Goal: Find specific page/section: Find specific page/section

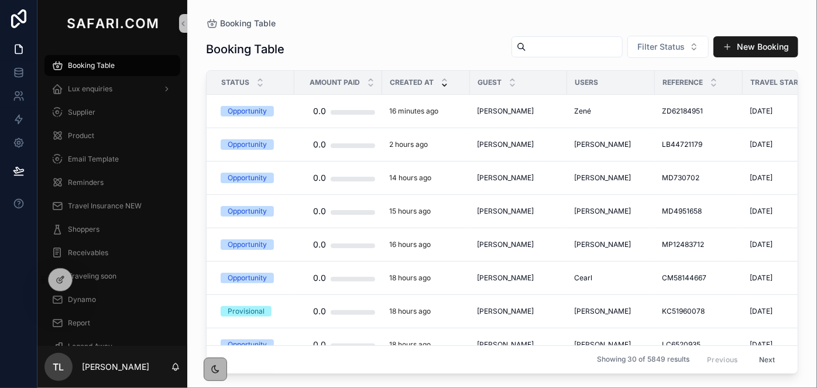
click at [562, 45] on input "scrollable content" at bounding box center [574, 47] width 96 height 16
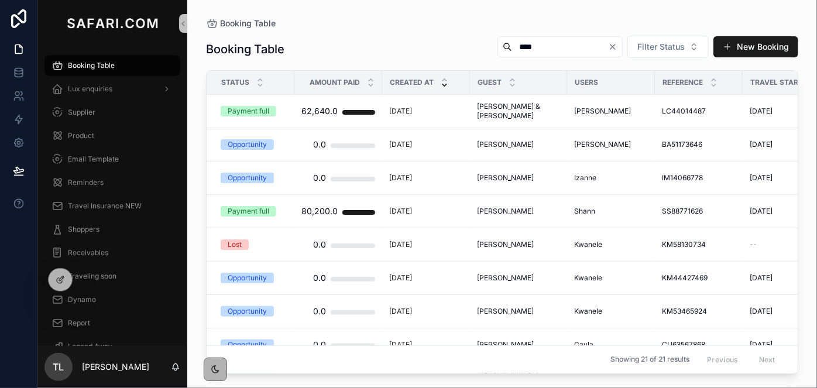
click at [521, 53] on input "****" at bounding box center [560, 47] width 96 height 16
click at [520, 53] on input "****" at bounding box center [560, 47] width 96 height 16
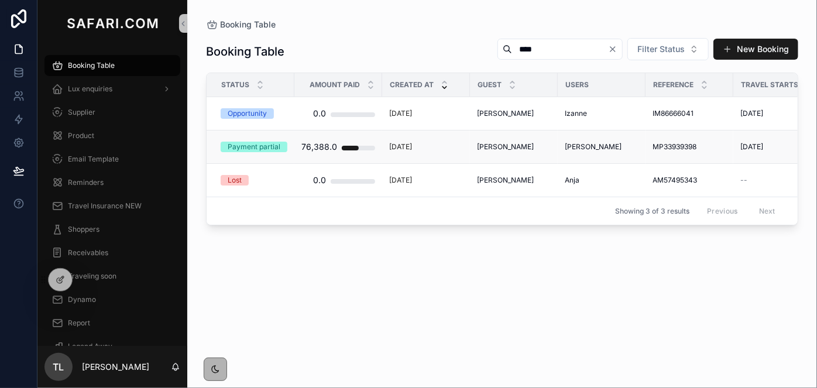
type input "****"
click at [511, 147] on span "[PERSON_NAME]" at bounding box center [505, 146] width 57 height 9
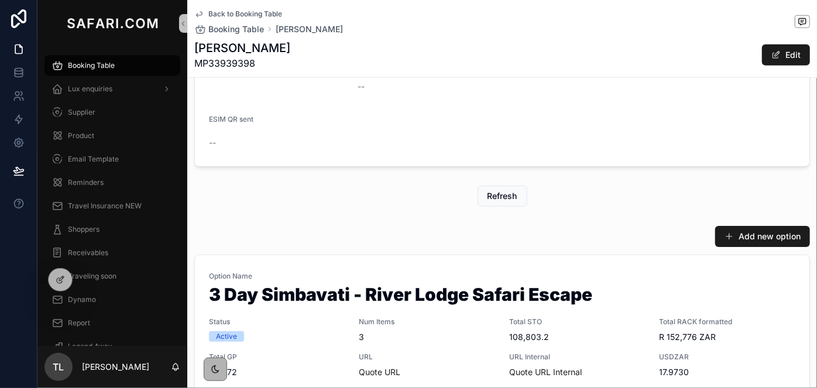
scroll to position [425, 0]
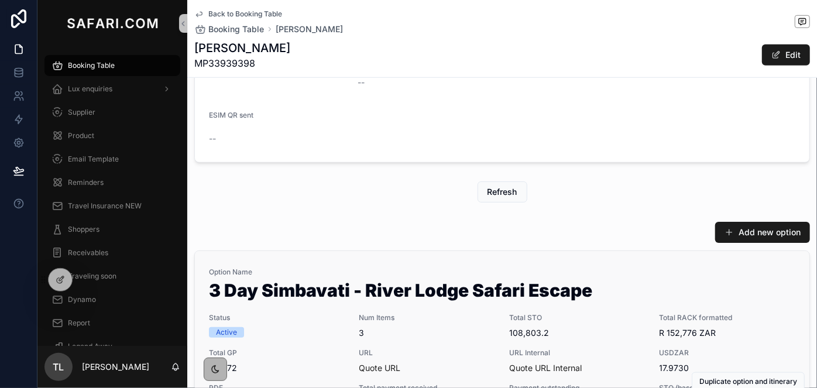
click at [414, 273] on span "Option Name" at bounding box center [502, 271] width 586 height 9
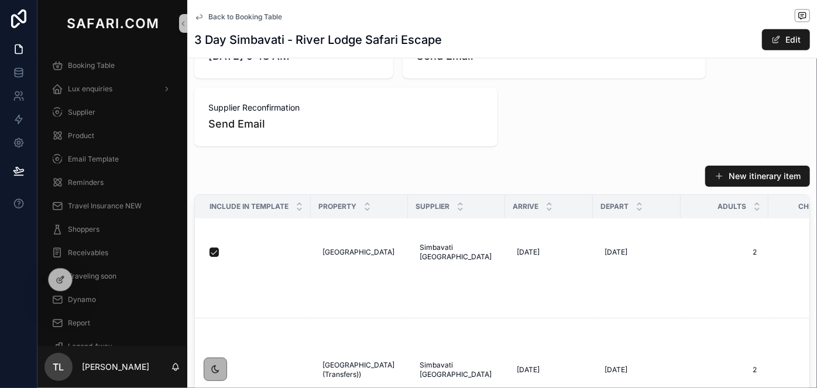
scroll to position [50, 0]
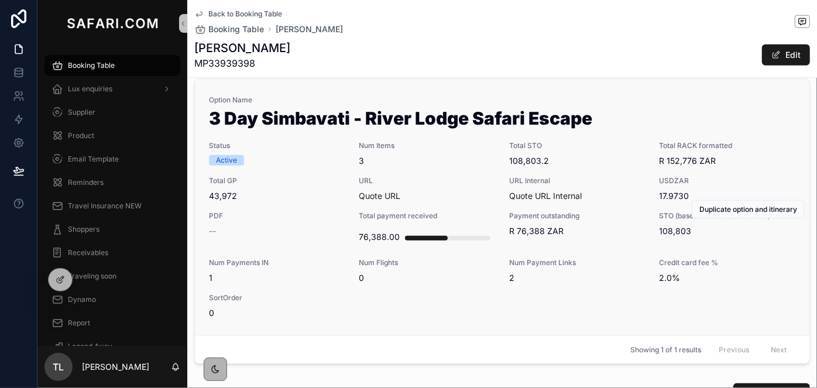
scroll to position [585, 0]
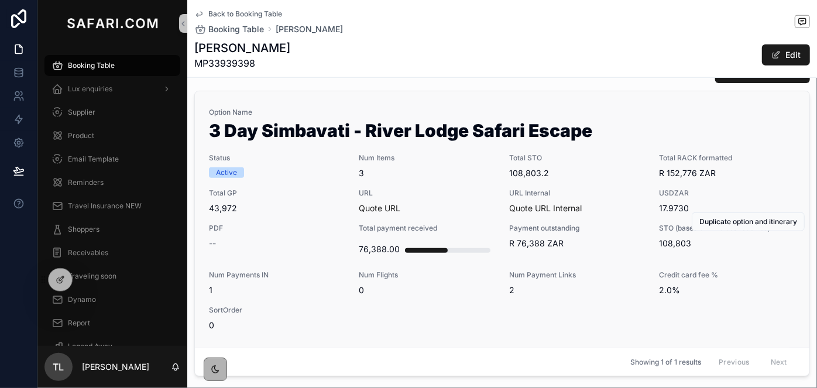
click at [433, 175] on span "3" at bounding box center [427, 173] width 136 height 12
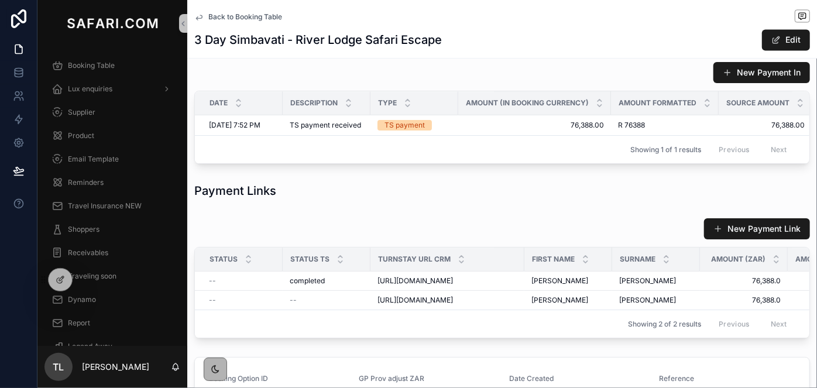
scroll to position [1329, 0]
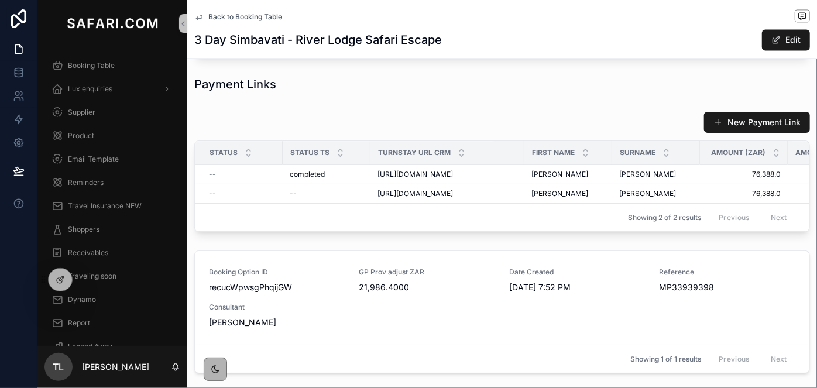
click at [234, 16] on span "Back to Booking Table" at bounding box center [245, 16] width 74 height 9
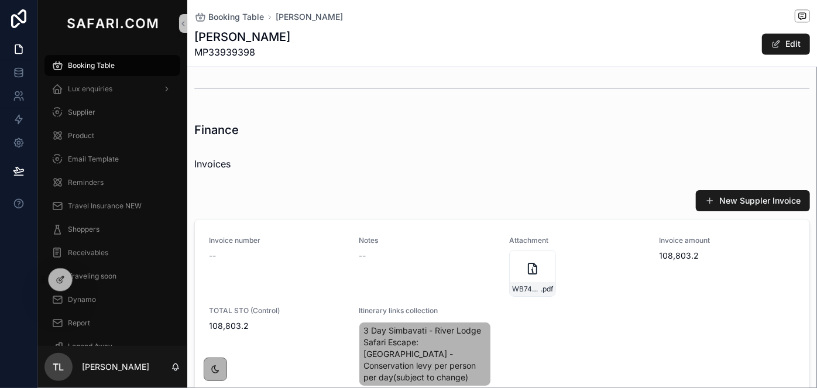
click at [213, 52] on span "MP33939398" at bounding box center [242, 52] width 96 height 14
copy span "MP33939398"
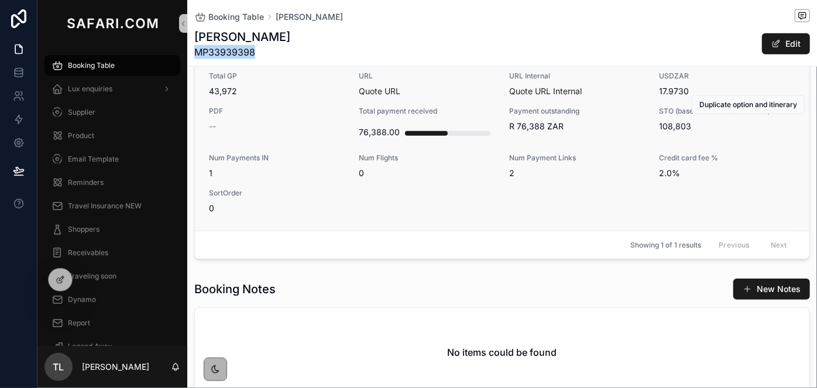
scroll to position [638, 0]
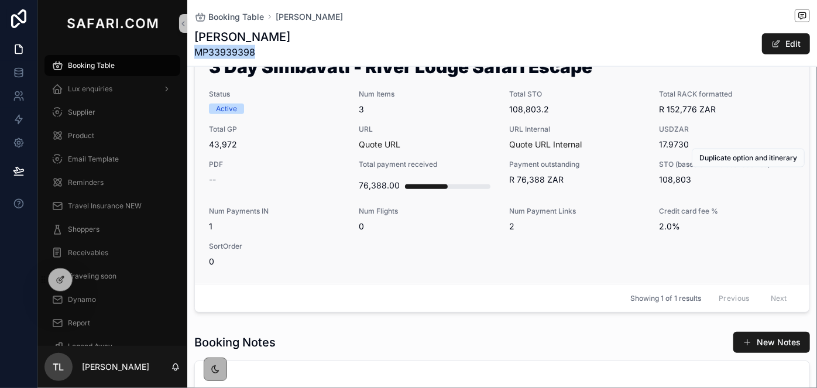
click at [607, 139] on span "Quote URL Internal" at bounding box center [577, 145] width 136 height 12
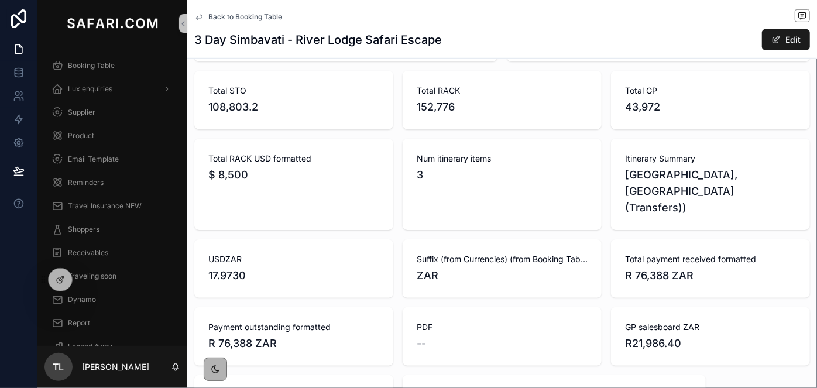
scroll to position [319, 0]
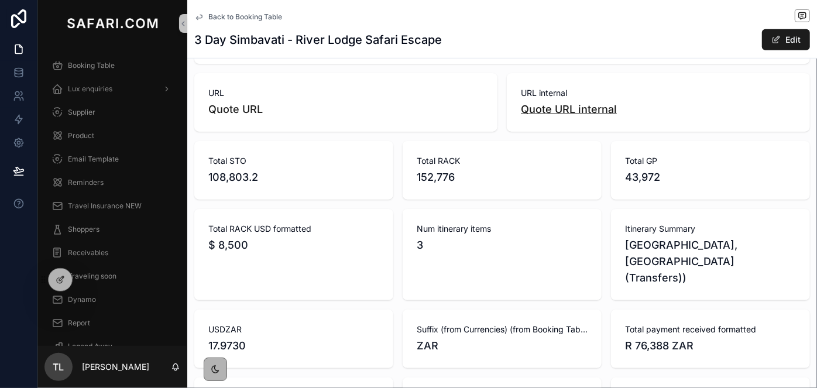
click at [583, 111] on link "Quote URL internal" at bounding box center [569, 109] width 96 height 12
click at [108, 320] on div "Report" at bounding box center [112, 323] width 122 height 19
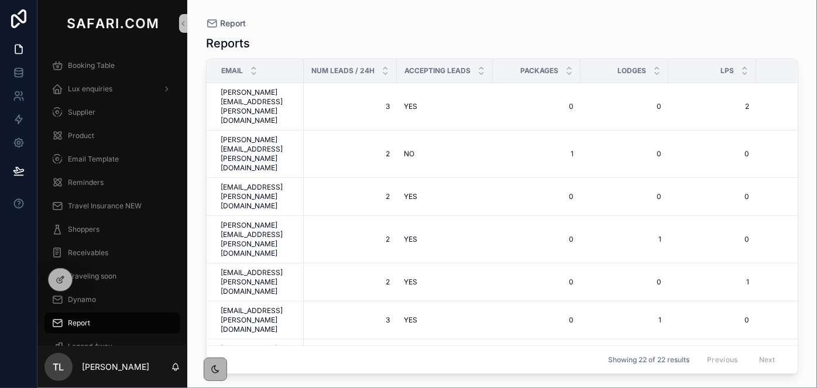
scroll to position [212, 0]
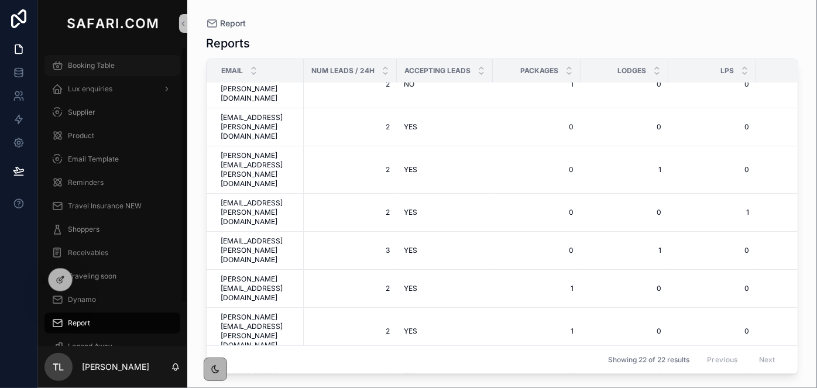
click at [85, 71] on div "Booking Table" at bounding box center [112, 65] width 122 height 19
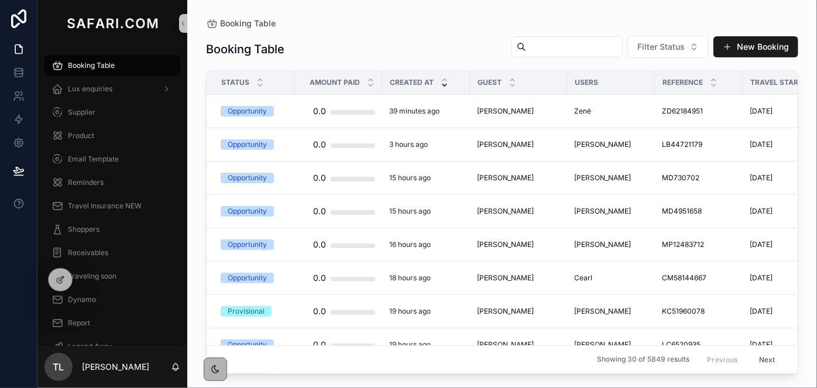
paste input "*******"
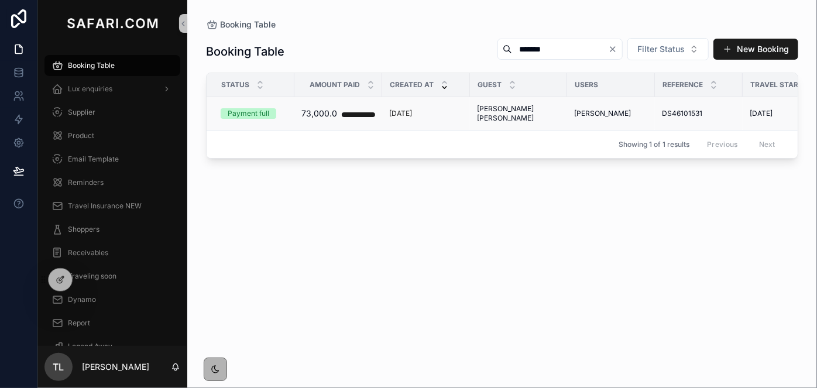
type input "*******"
click at [511, 111] on span "[PERSON_NAME] [PERSON_NAME]" at bounding box center [518, 113] width 83 height 19
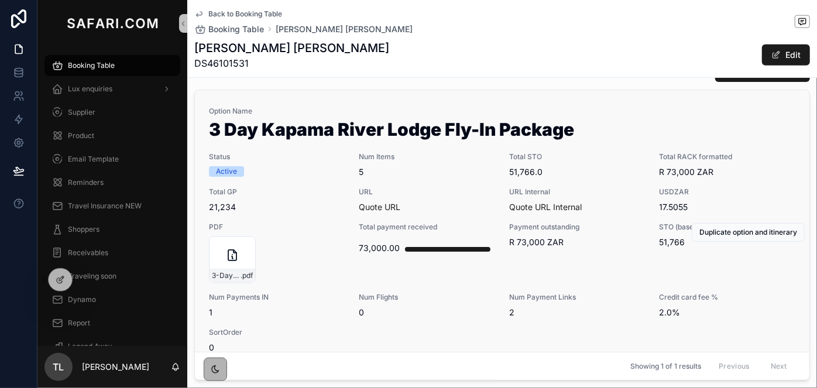
scroll to position [585, 0]
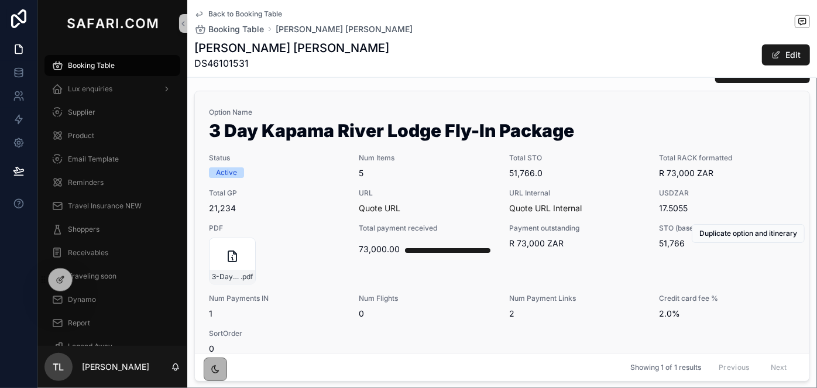
click at [465, 189] on span "URL" at bounding box center [427, 192] width 136 height 9
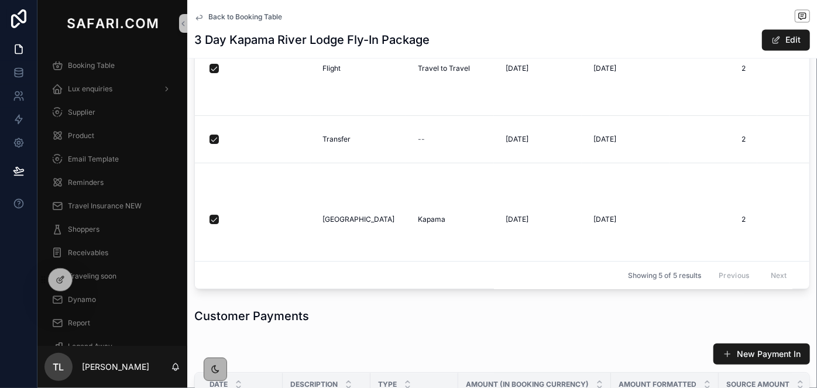
scroll to position [1382, 0]
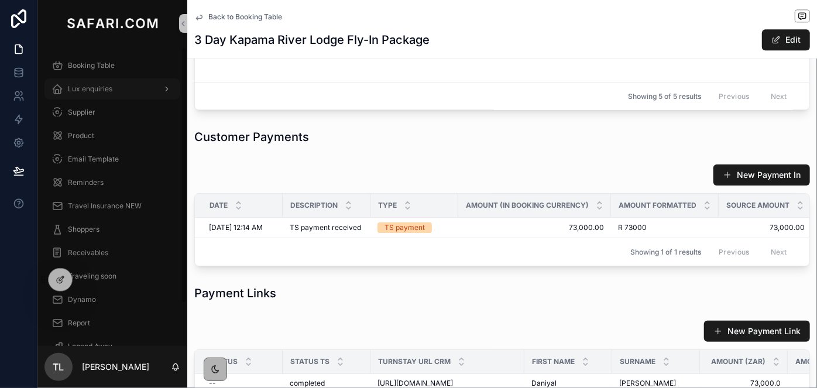
click at [129, 82] on div "Lux enquiries" at bounding box center [112, 89] width 122 height 19
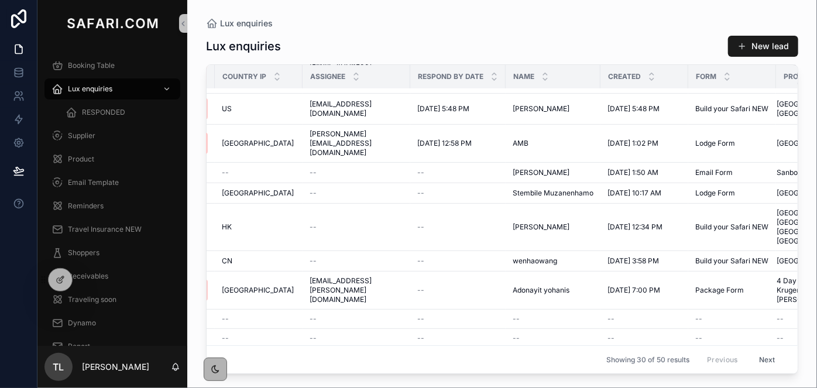
scroll to position [266, 162]
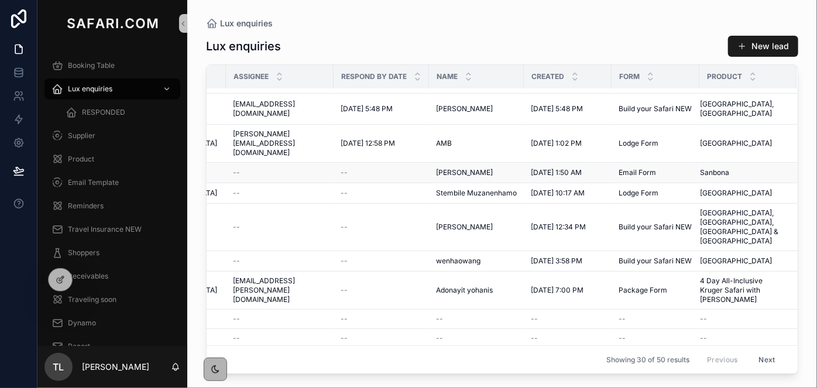
click at [471, 168] on span "[PERSON_NAME]" at bounding box center [464, 172] width 57 height 9
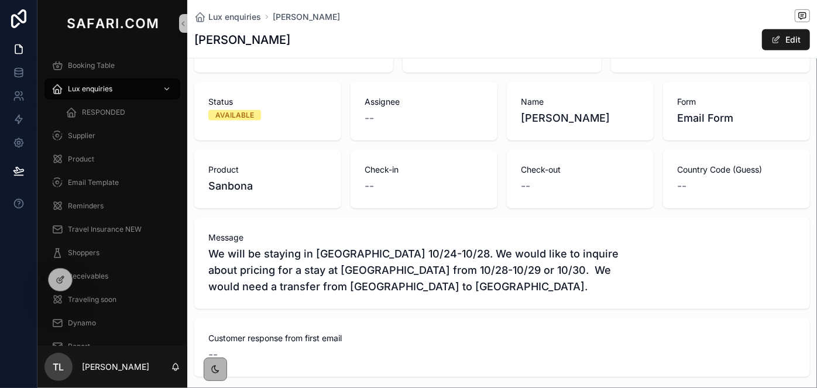
scroll to position [319, 0]
click at [142, 92] on div "Lux enquiries" at bounding box center [112, 89] width 122 height 19
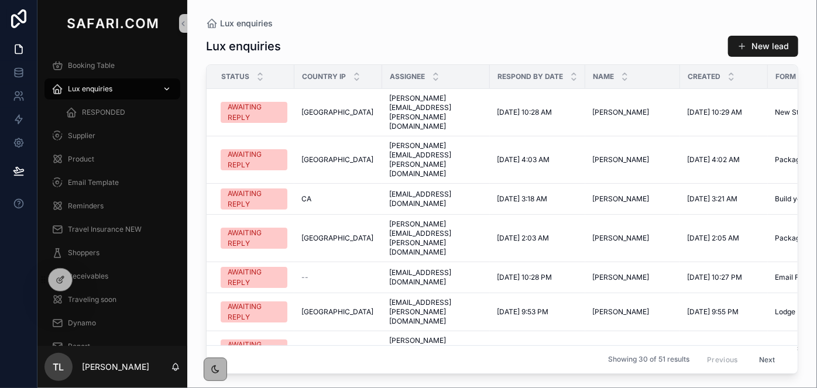
click at [115, 86] on div "Lux enquiries" at bounding box center [112, 89] width 122 height 19
click at [106, 60] on div "Booking Table" at bounding box center [112, 65] width 122 height 19
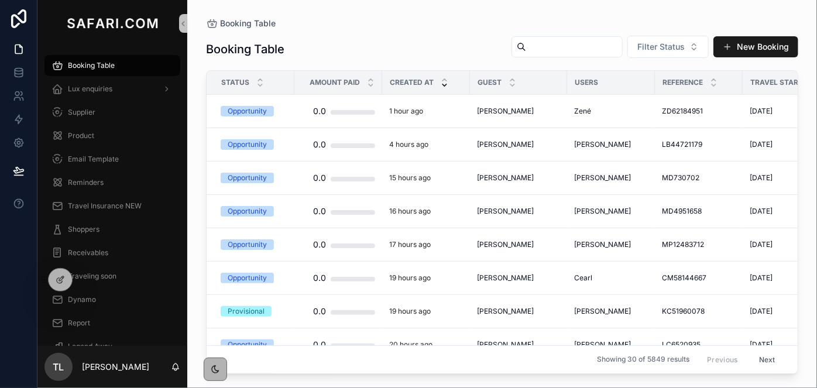
click at [535, 43] on input "scrollable content" at bounding box center [574, 47] width 96 height 16
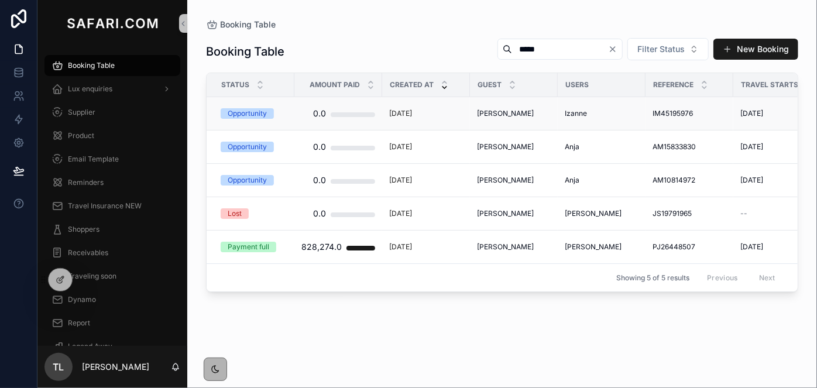
type input "*****"
click at [516, 109] on span "[PERSON_NAME]" at bounding box center [505, 113] width 57 height 9
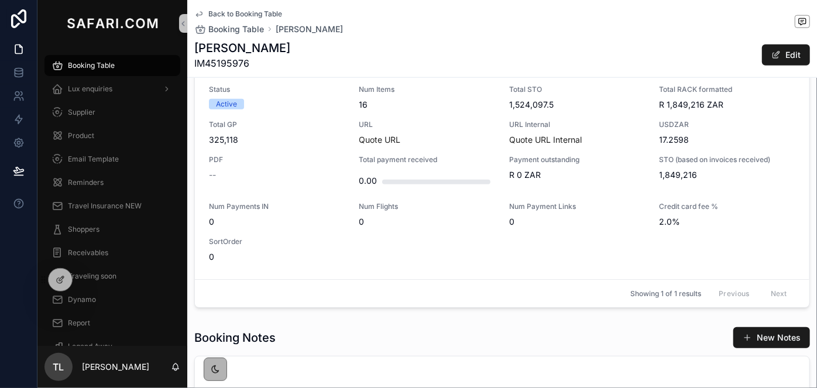
scroll to position [638, 0]
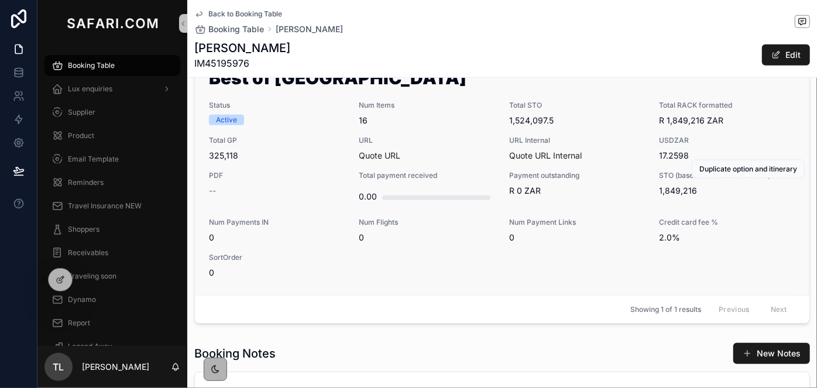
click at [328, 236] on span "0" at bounding box center [277, 238] width 136 height 12
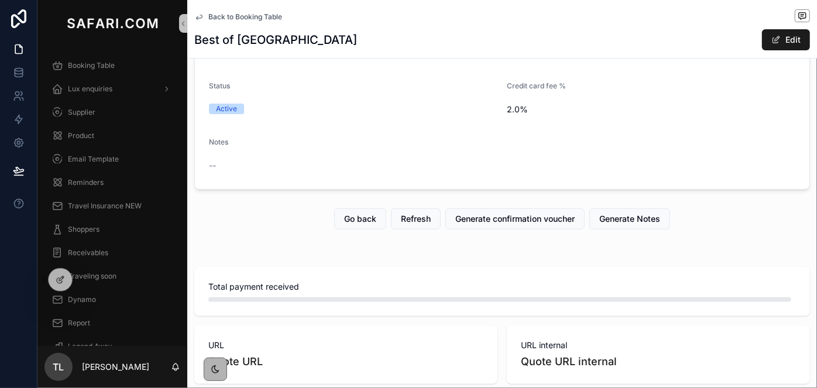
scroll to position [257, 0]
